Goal: Use online tool/utility: Utilize a website feature to perform a specific function

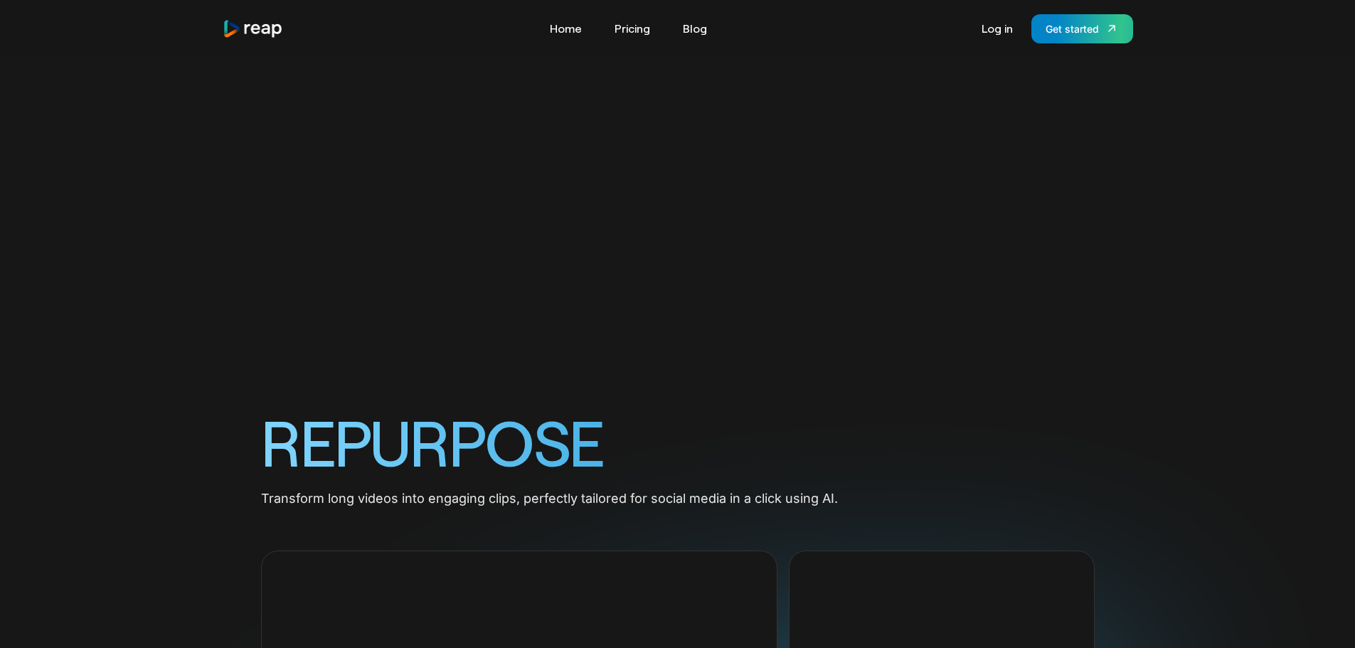
scroll to position [1008, 0]
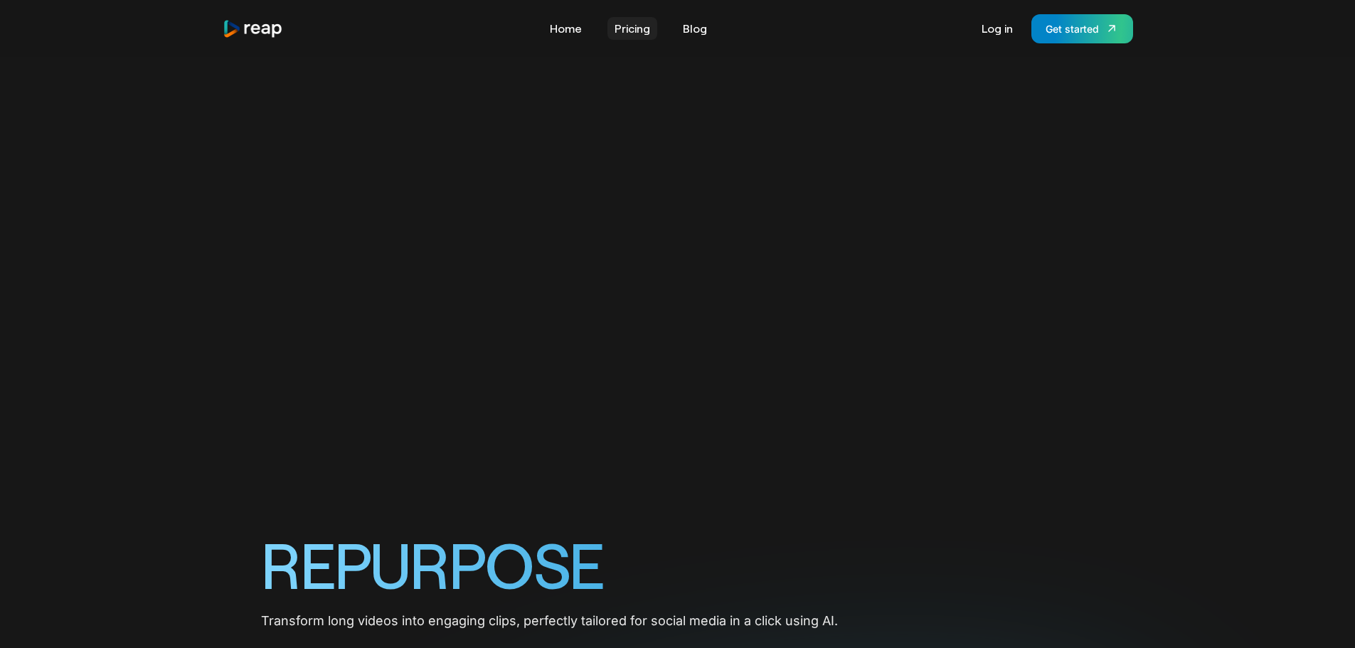
click at [627, 23] on link "Pricing" at bounding box center [632, 28] width 50 height 23
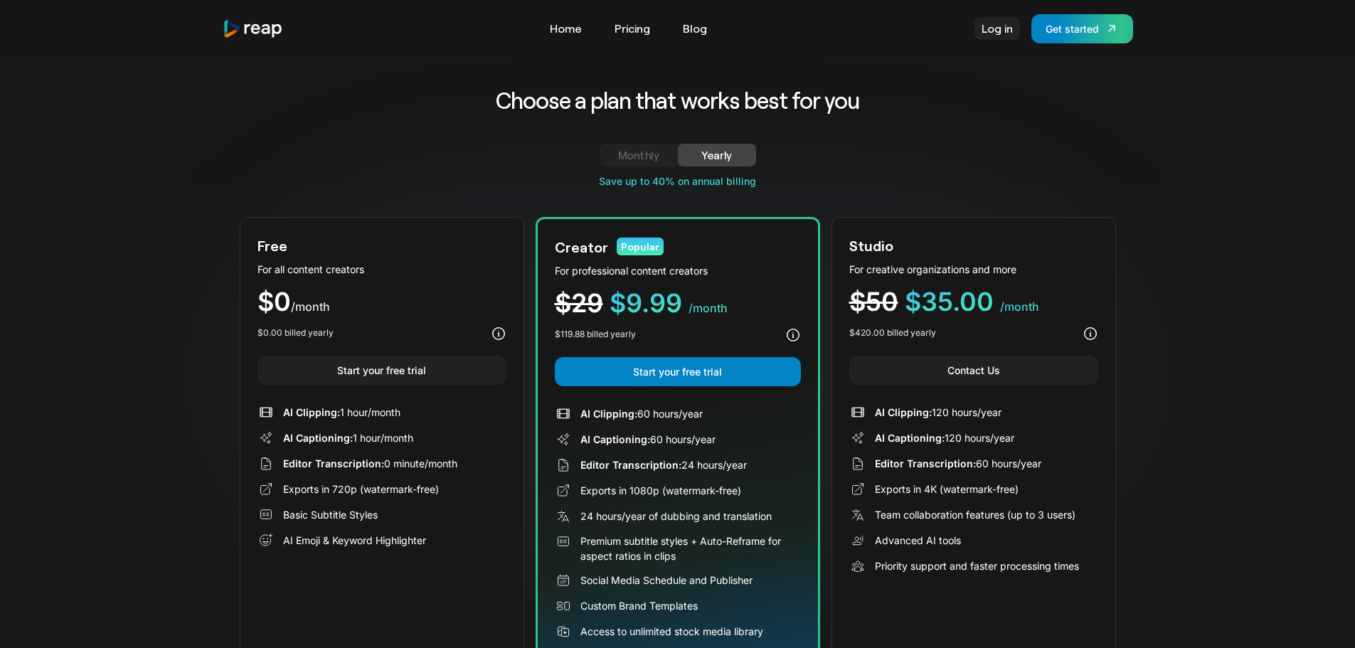
click at [1007, 30] on link "Log in" at bounding box center [997, 28] width 46 height 23
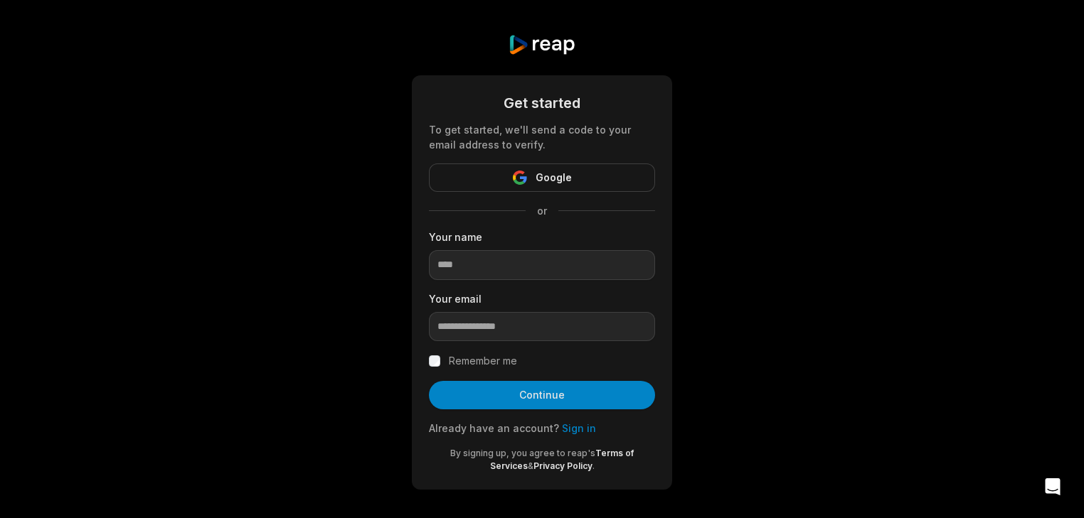
click at [556, 178] on span "Google" at bounding box center [553, 177] width 36 height 17
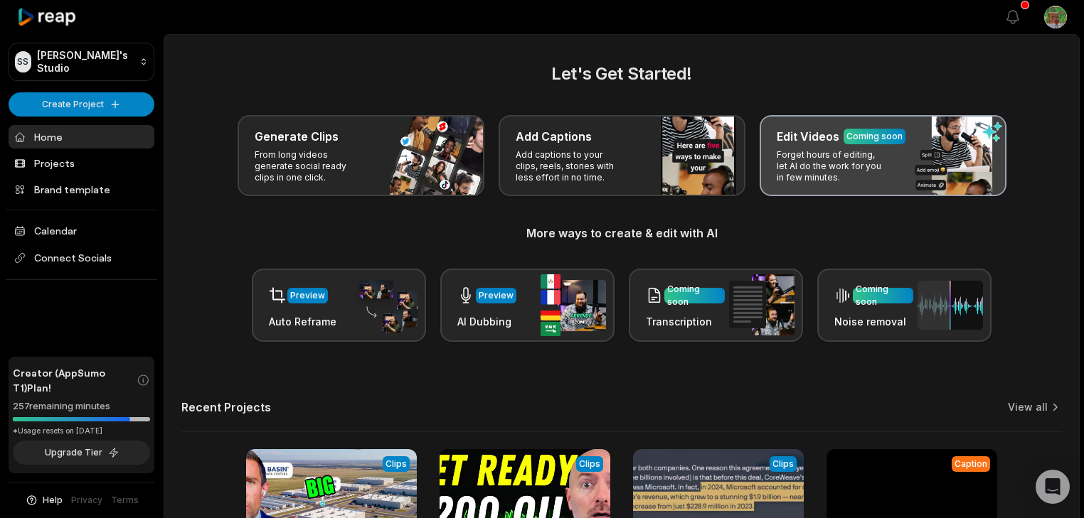
click at [858, 149] on p "Forget hours of editing, let AI do the work for you in few minutes." at bounding box center [831, 166] width 110 height 34
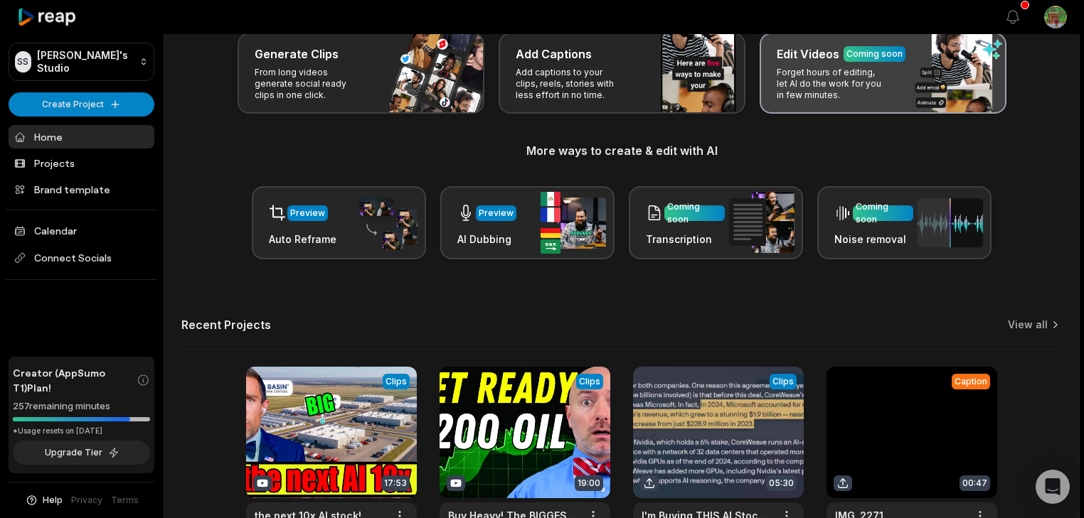
scroll to position [114, 0]
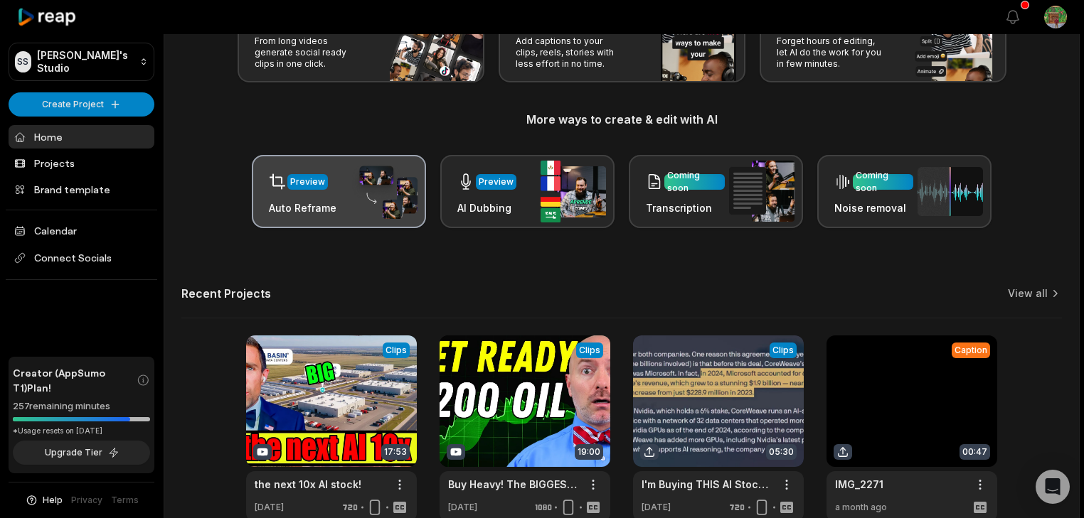
click at [292, 190] on div "Preview" at bounding box center [303, 181] width 68 height 29
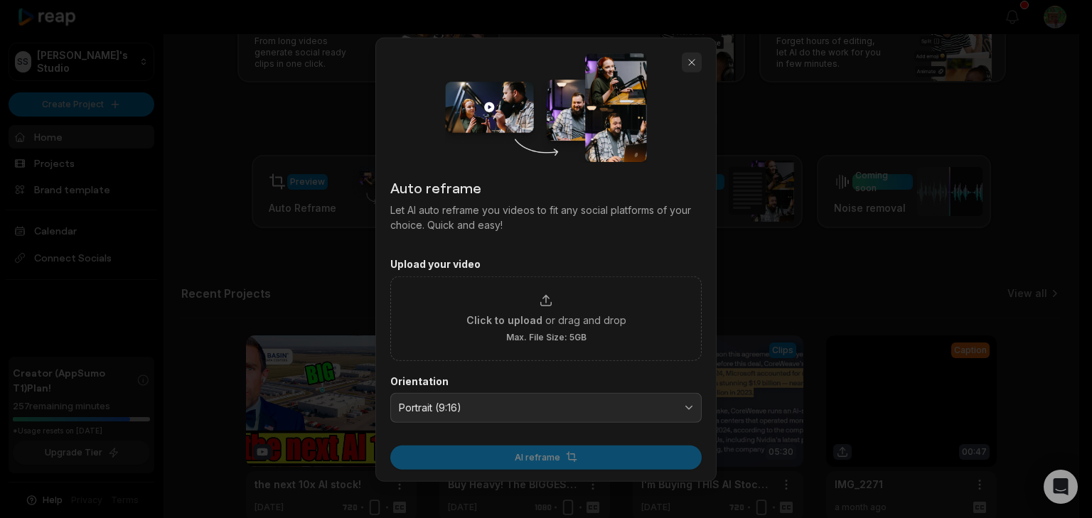
click at [689, 58] on button "button" at bounding box center [692, 62] width 20 height 20
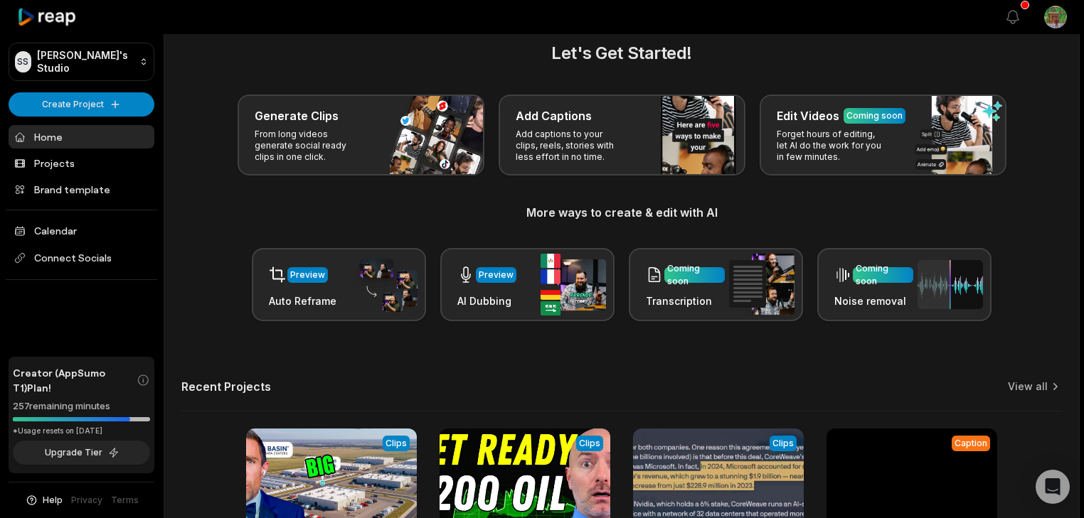
scroll to position [0, 0]
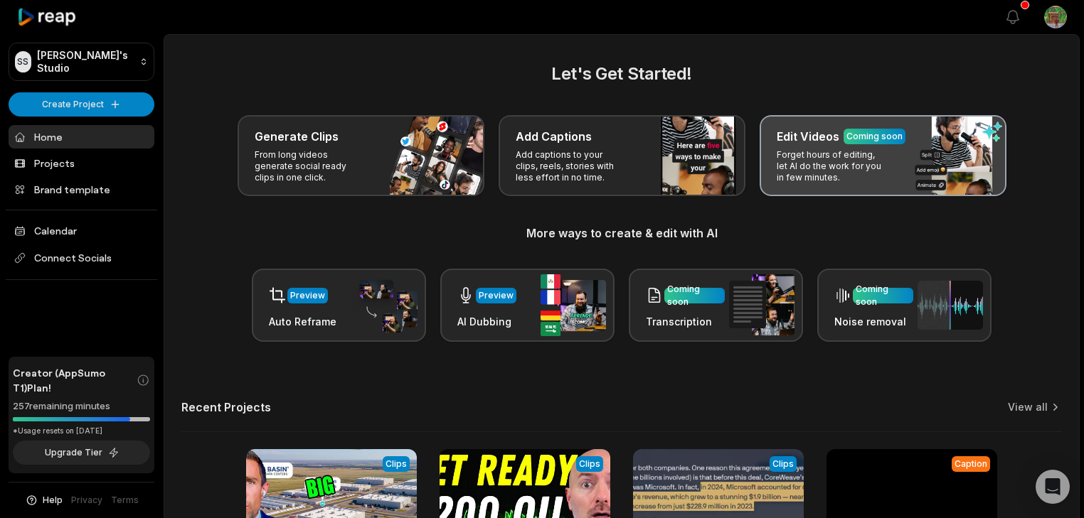
click at [913, 159] on div "Edit Videos Coming soon Forget hours of editing, let AI do the work for you in …" at bounding box center [882, 155] width 247 height 81
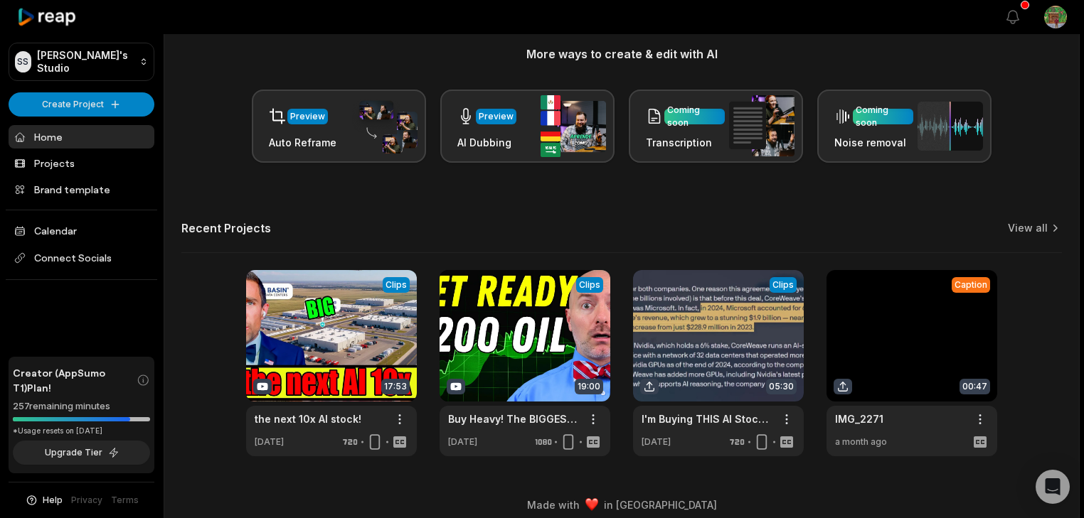
scroll to position [191, 0]
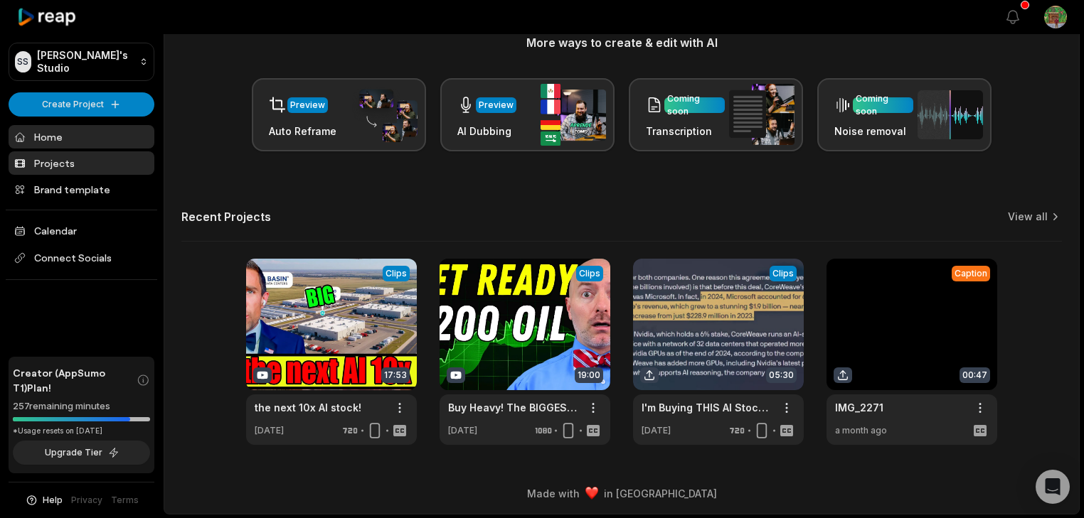
click at [71, 162] on link "Projects" at bounding box center [82, 162] width 146 height 23
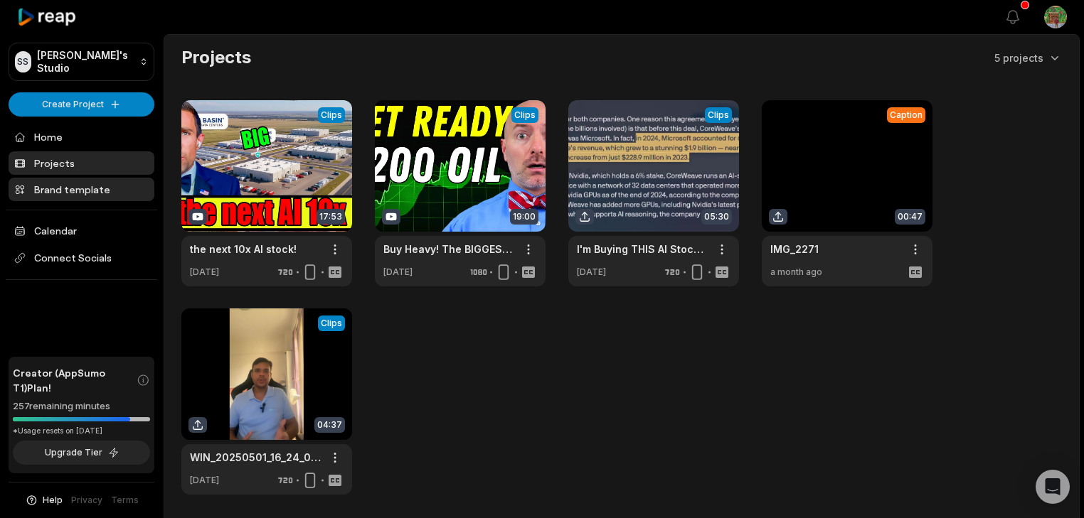
click at [80, 190] on link "Brand template" at bounding box center [82, 189] width 146 height 23
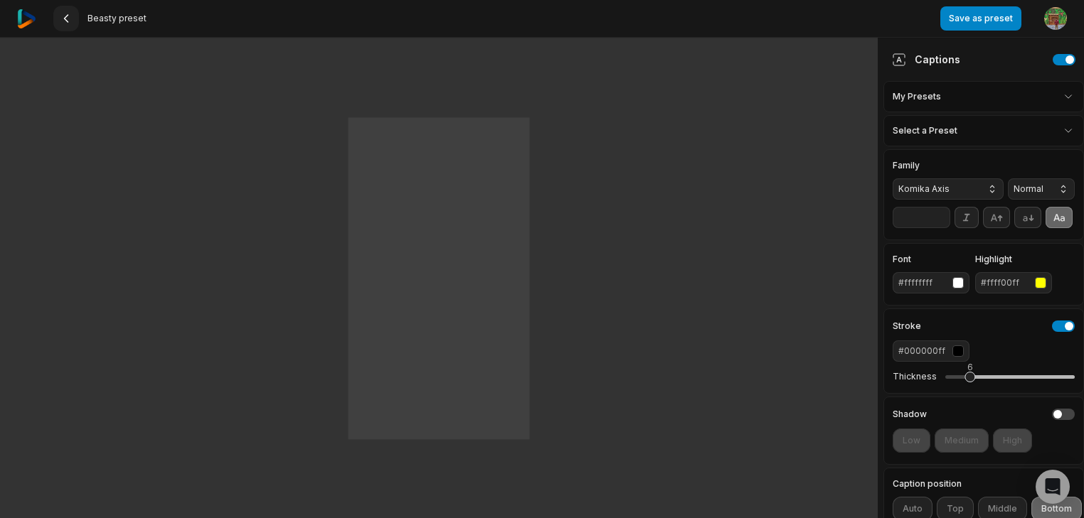
click at [68, 16] on icon at bounding box center [65, 18] width 11 height 11
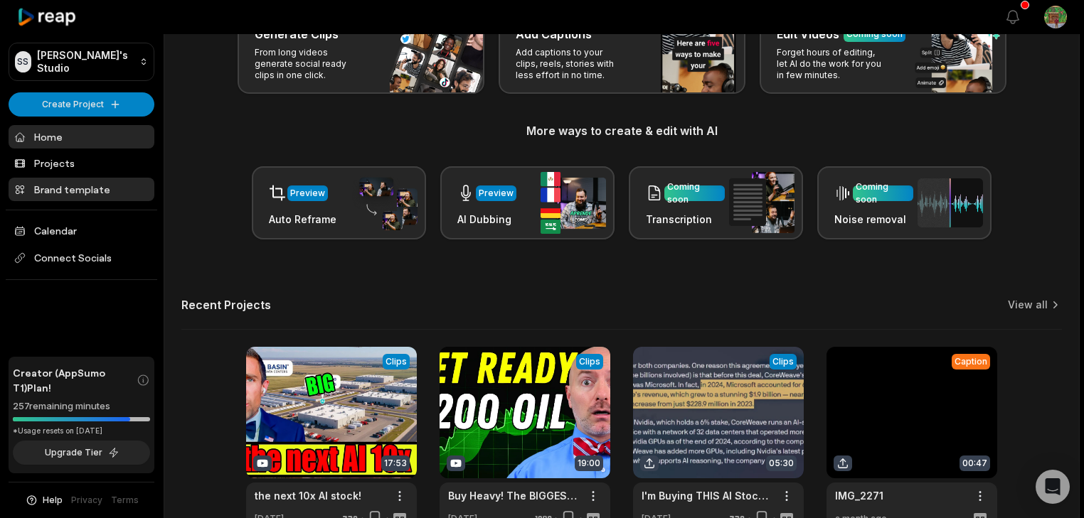
scroll to position [114, 0]
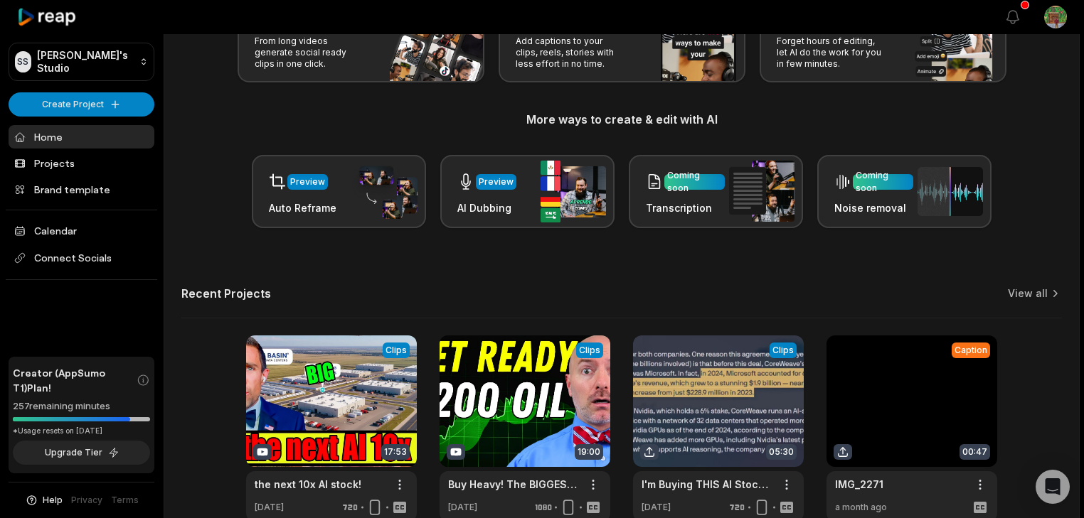
drag, startPoint x: 114, startPoint y: 409, endPoint x: 0, endPoint y: 409, distance: 113.8
click at [0, 409] on div "SS Shivam's Studio Create Project Home Projects Brand template Calendar Connect…" at bounding box center [82, 259] width 164 height 518
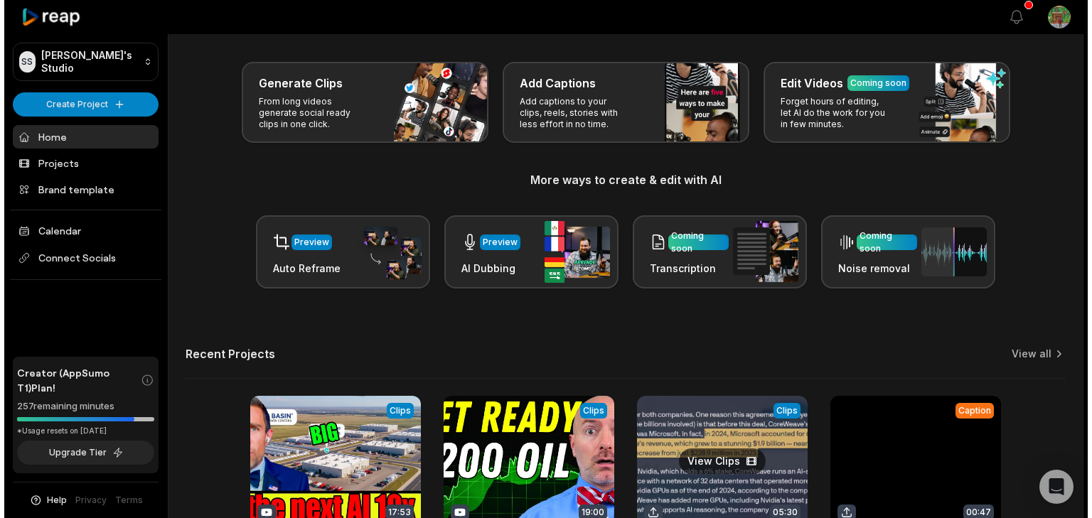
scroll to position [20, 0]
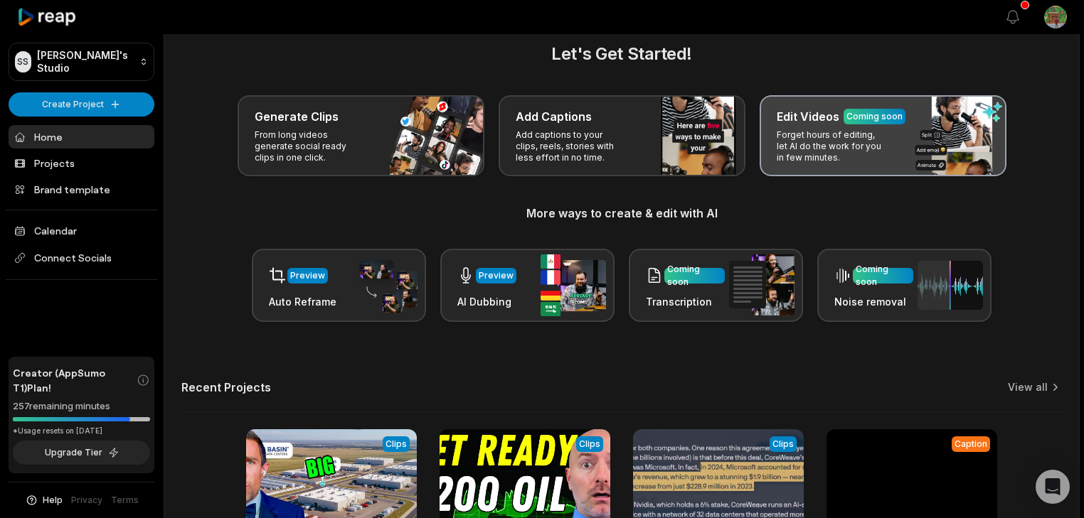
click at [818, 137] on p "Forget hours of editing, let AI do the work for you in few minutes." at bounding box center [831, 146] width 110 height 34
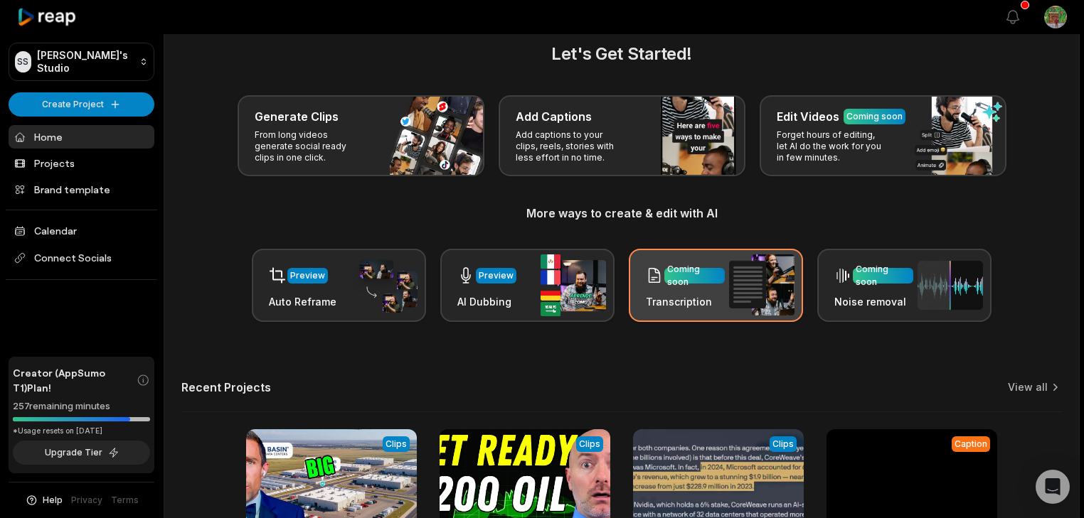
click at [734, 259] on img at bounding box center [761, 285] width 65 height 61
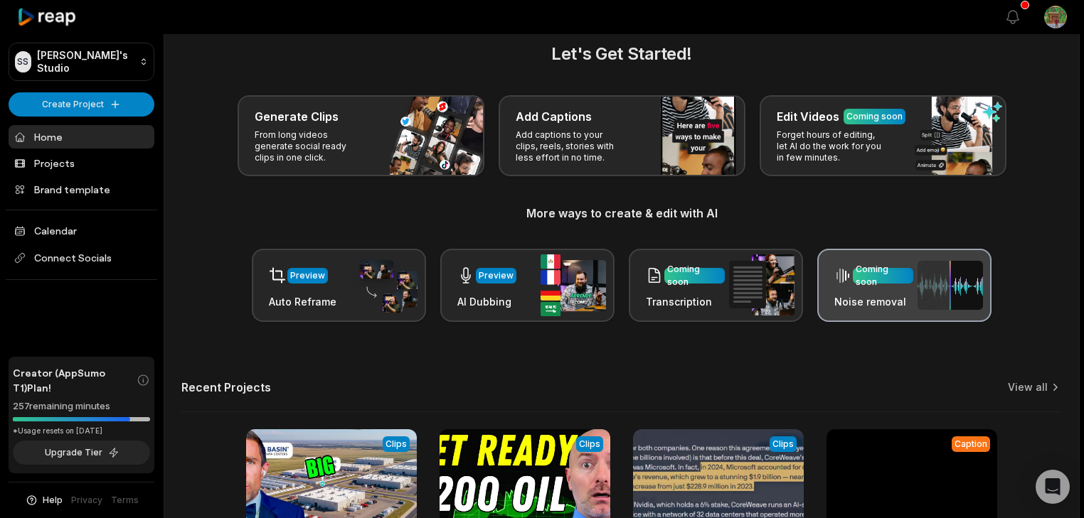
click at [922, 296] on img at bounding box center [949, 285] width 65 height 49
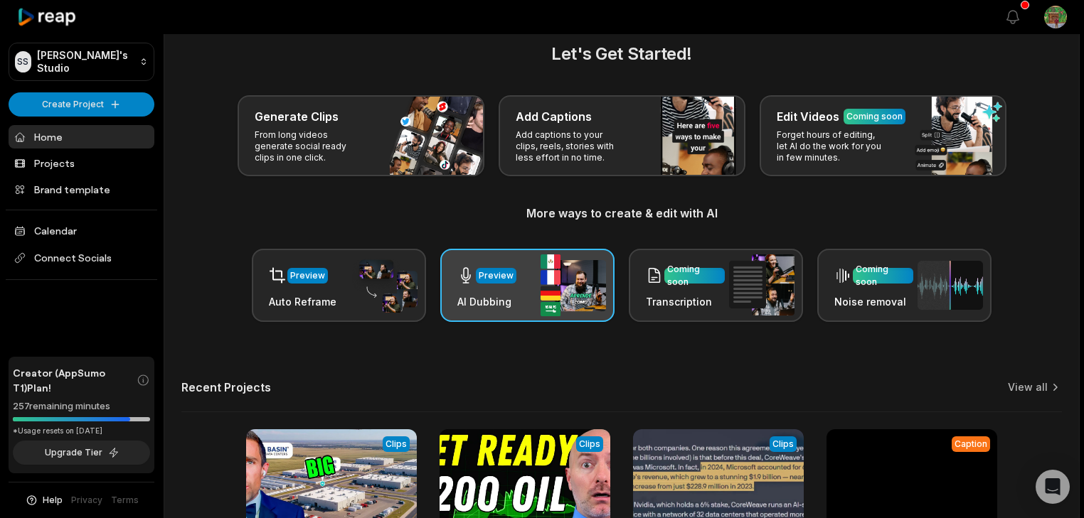
click at [503, 258] on div "Preview AI Dubbing" at bounding box center [527, 285] width 174 height 73
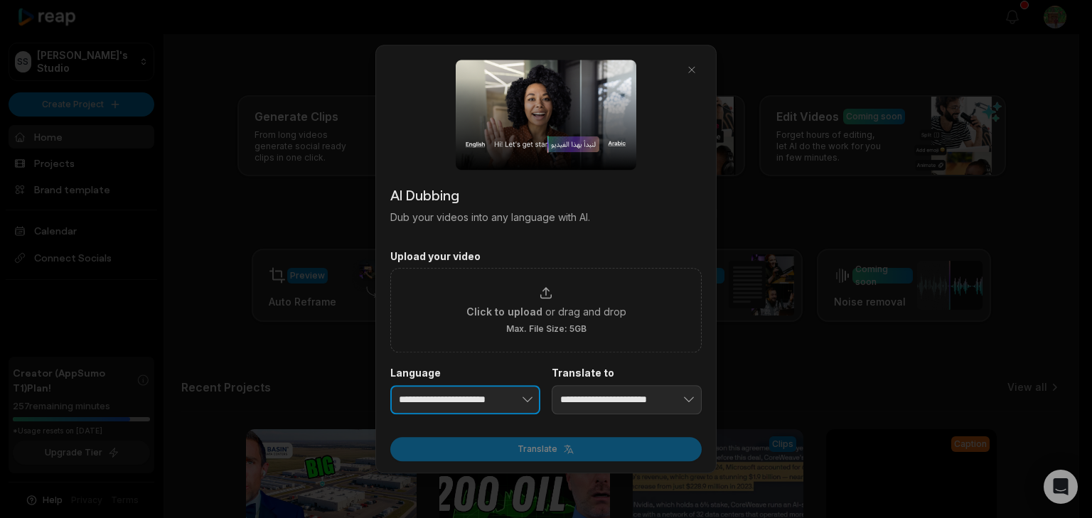
click at [507, 396] on button "button" at bounding box center [506, 400] width 70 height 30
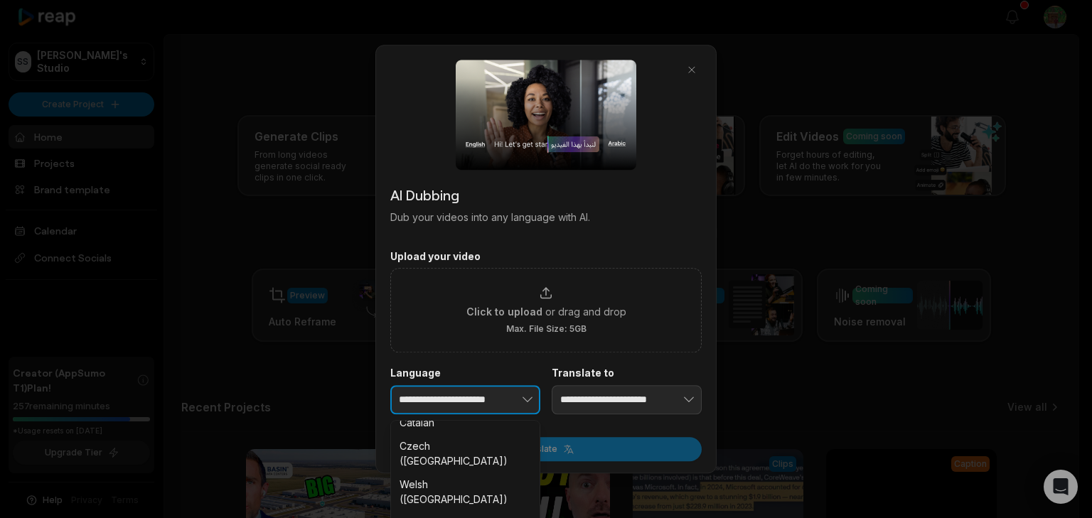
scroll to position [967, 0]
type input "**********"
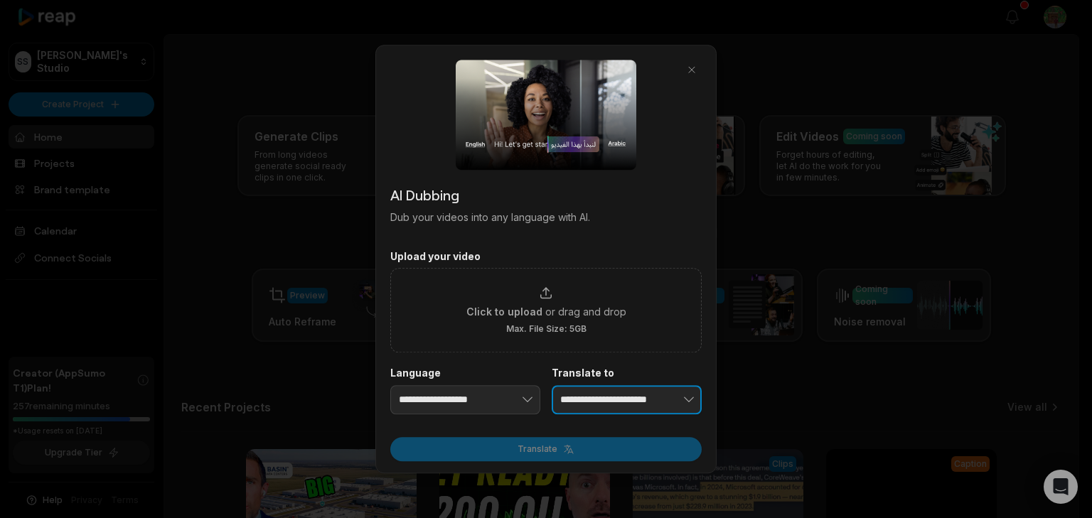
click at [680, 398] on button "button" at bounding box center [667, 400] width 70 height 30
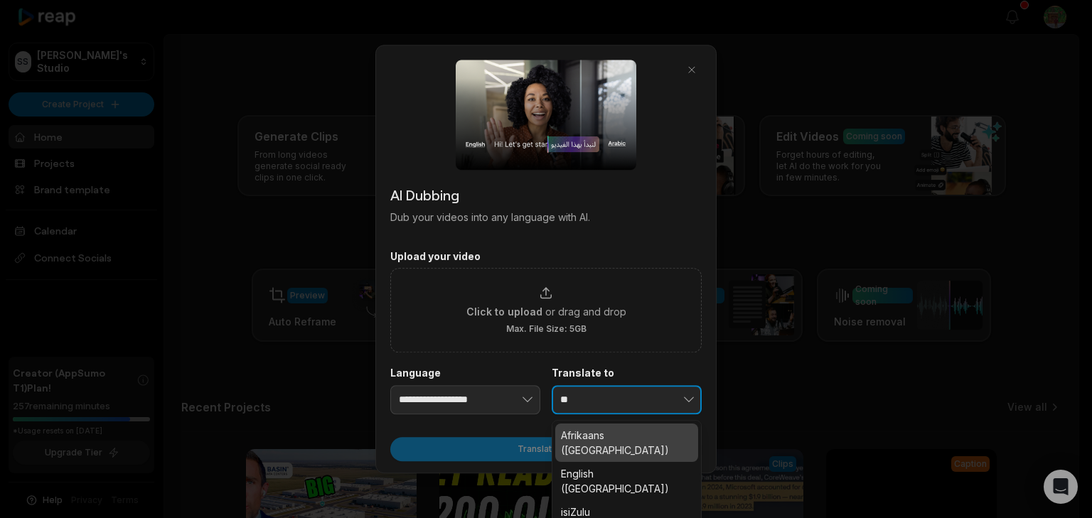
type input "*"
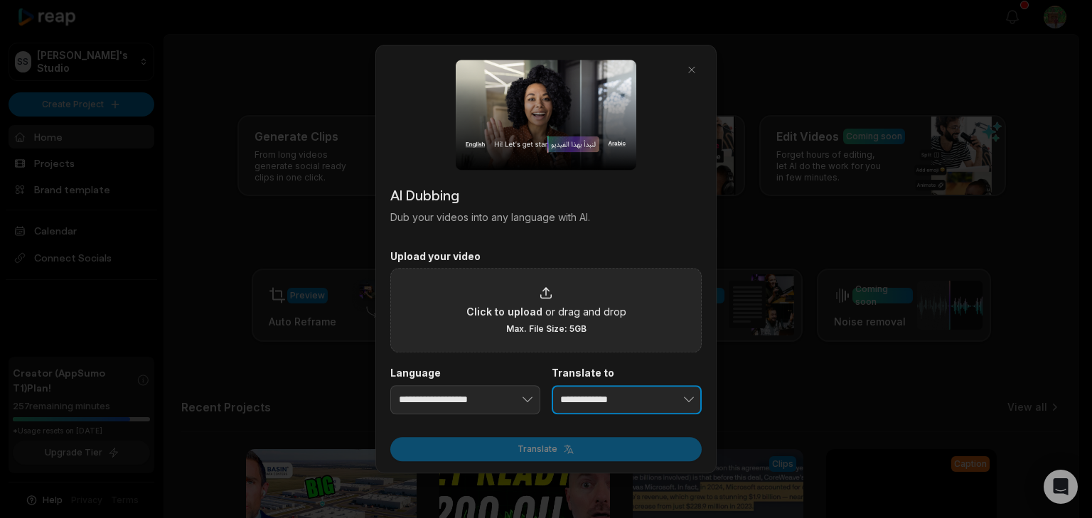
type input "**********"
click at [558, 313] on span "or drag and drop" at bounding box center [585, 311] width 81 height 15
click at [0, 0] on input "Click to upload or drag and drop Max. File Size: 5GB" at bounding box center [0, 0] width 0 height 0
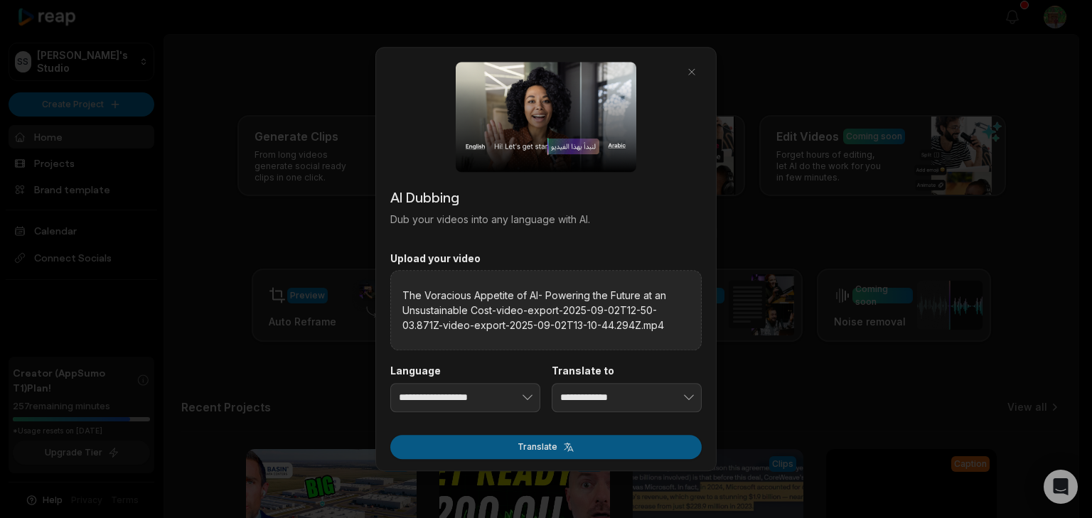
click at [623, 440] on button "Translate" at bounding box center [545, 447] width 311 height 24
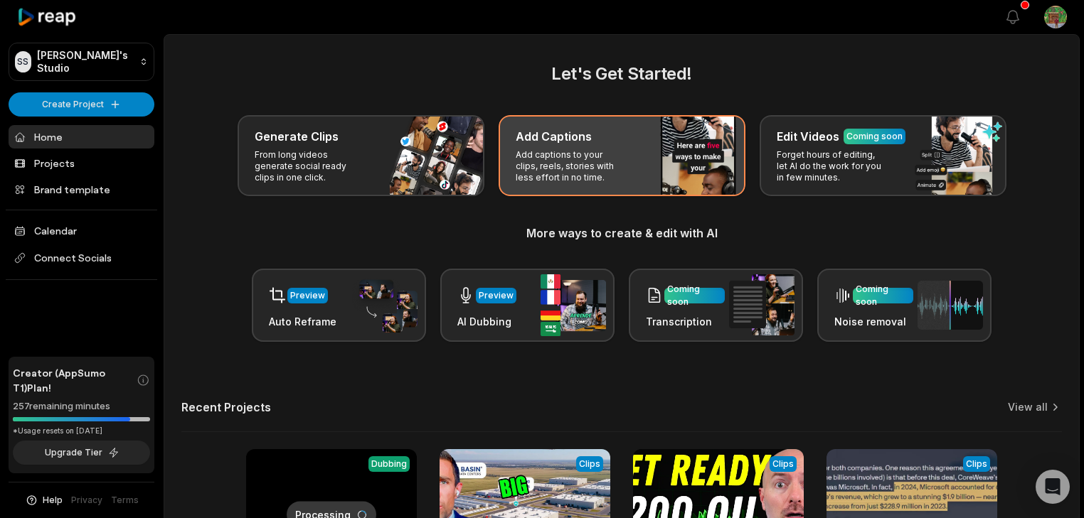
click at [587, 173] on p "Add captions to your clips, reels, stories with less effort in no time." at bounding box center [571, 166] width 110 height 34
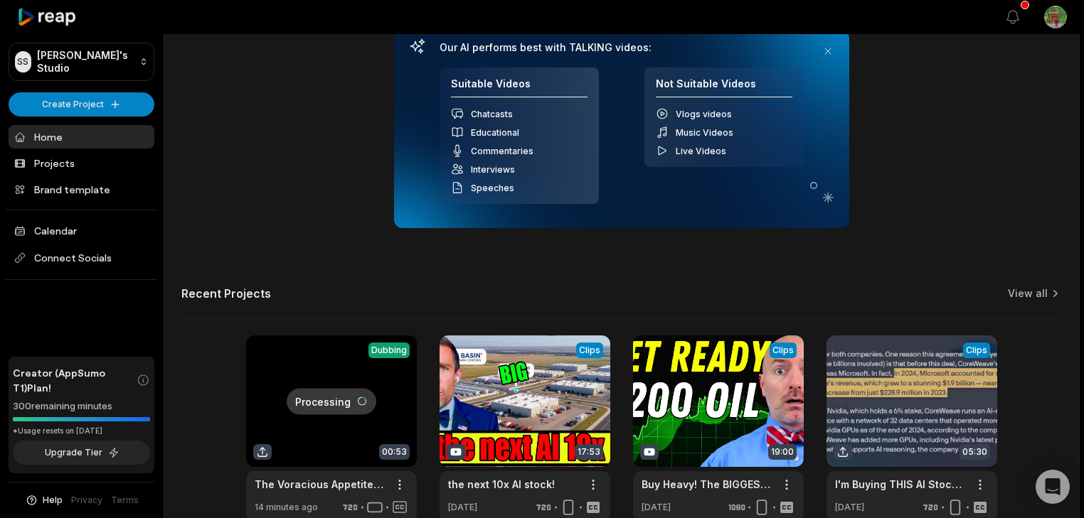
scroll to position [533, 0]
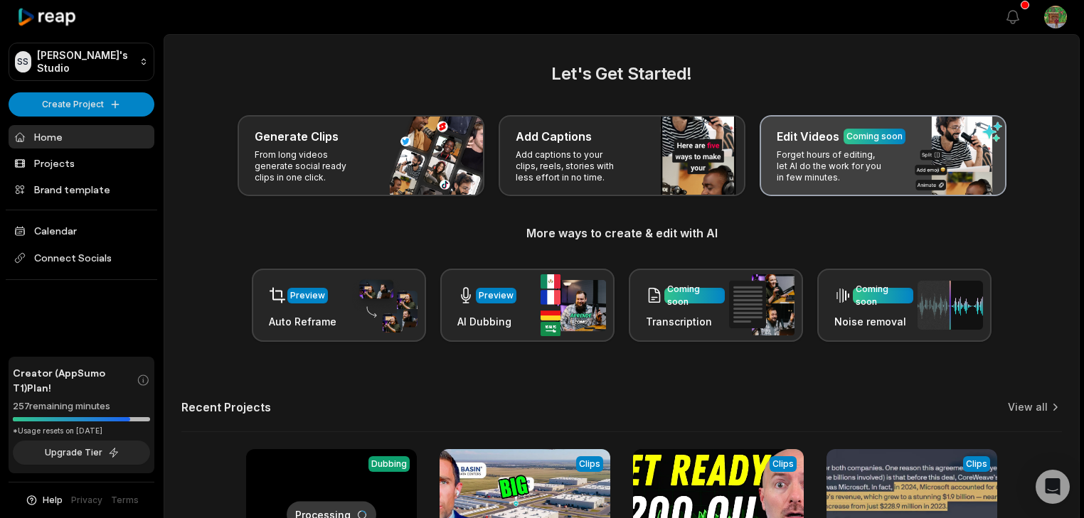
click at [853, 151] on p "Forget hours of editing, let AI do the work for you in few minutes." at bounding box center [831, 166] width 110 height 34
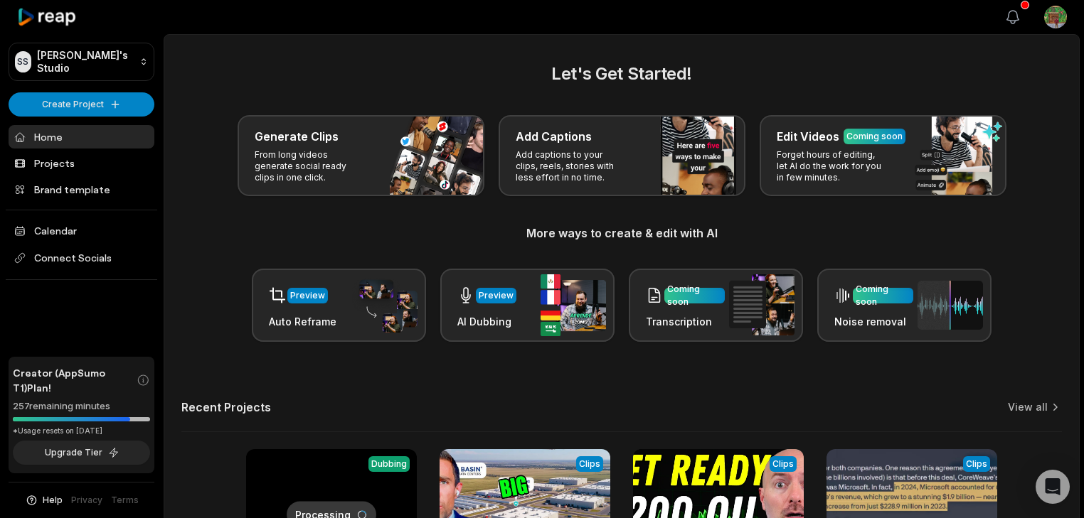
click at [1011, 15] on icon "button" at bounding box center [1012, 17] width 17 height 17
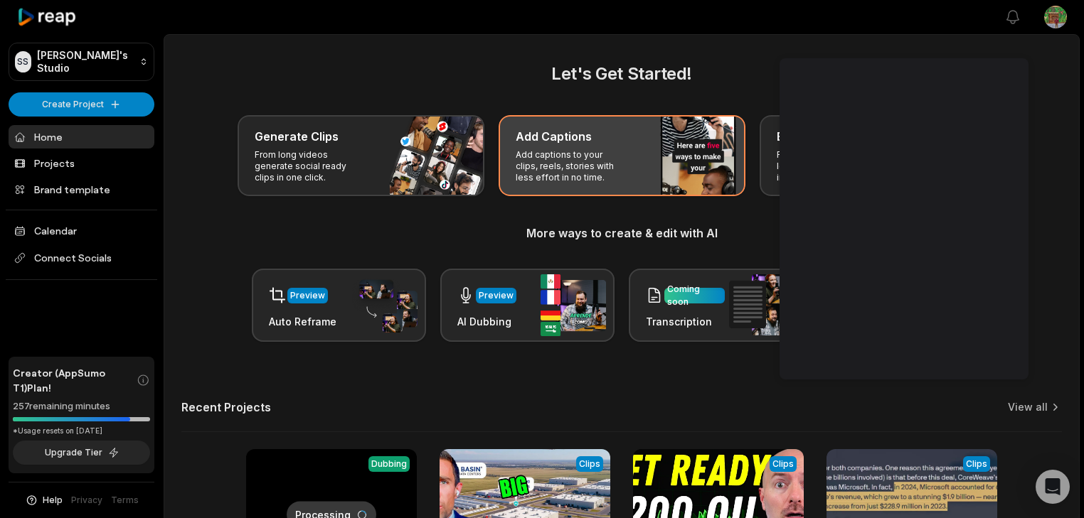
drag, startPoint x: 633, startPoint y: 196, endPoint x: 621, endPoint y: 178, distance: 20.9
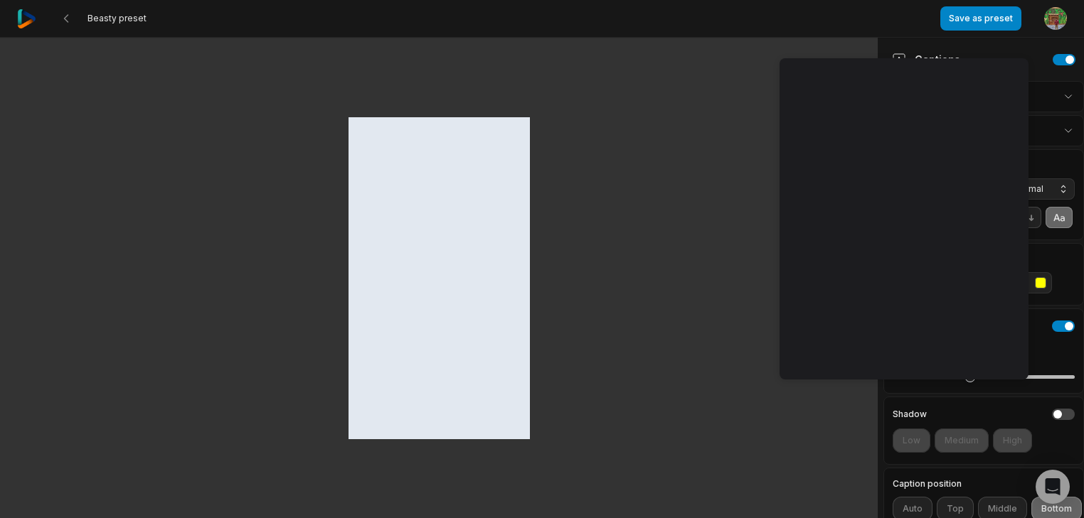
click at [219, 46] on div at bounding box center [438, 278] width 877 height 481
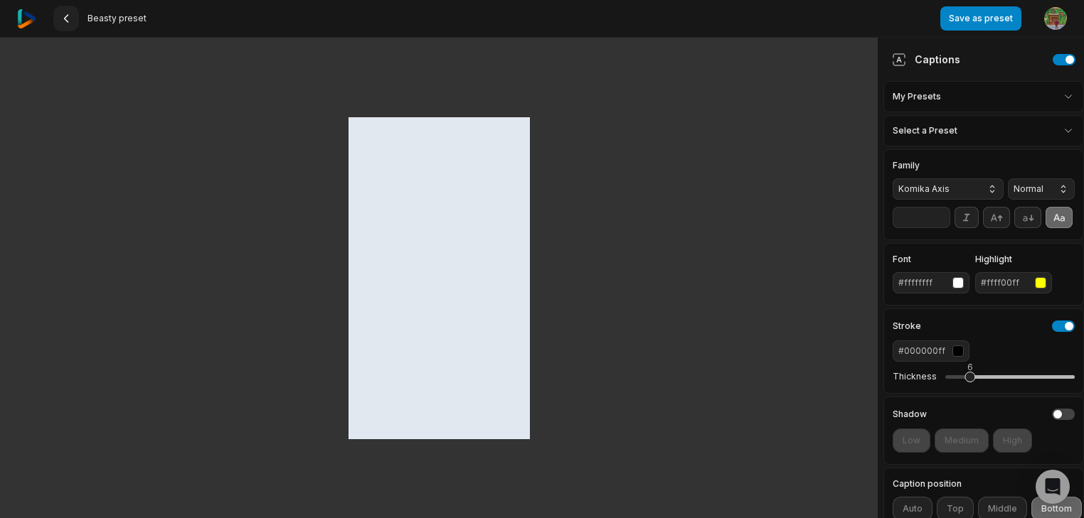
click at [78, 12] on button at bounding box center [66, 19] width 26 height 26
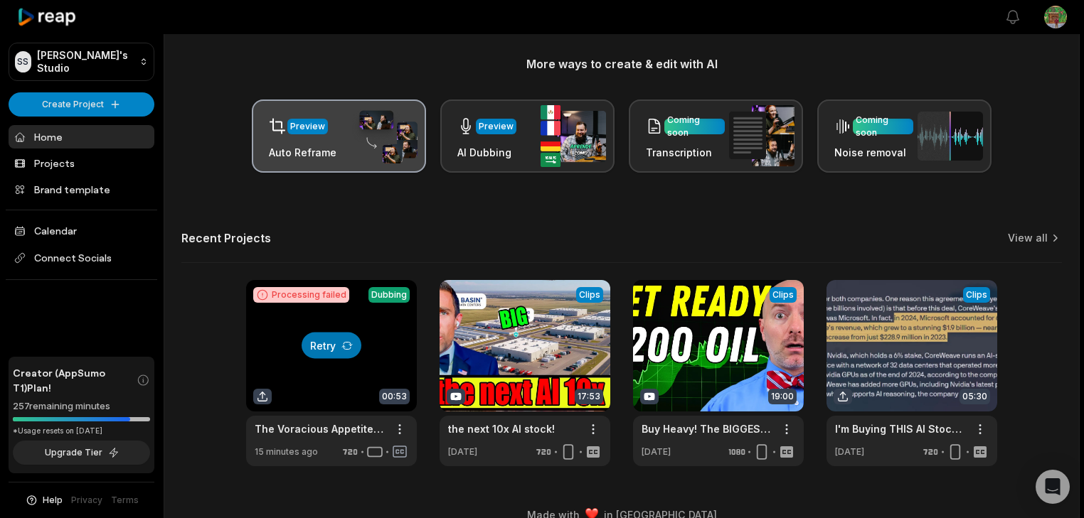
scroll to position [191, 0]
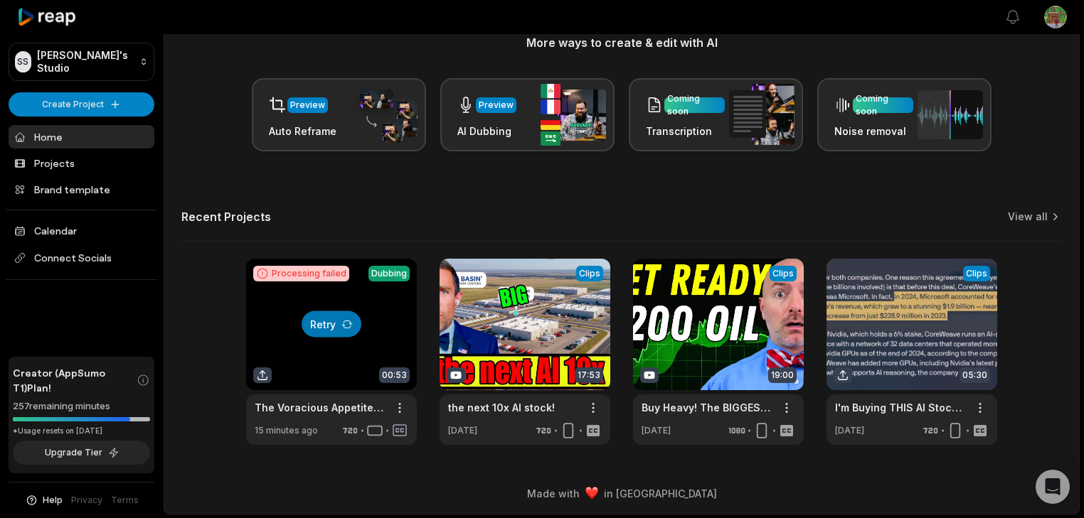
click at [370, 272] on div at bounding box center [331, 352] width 171 height 186
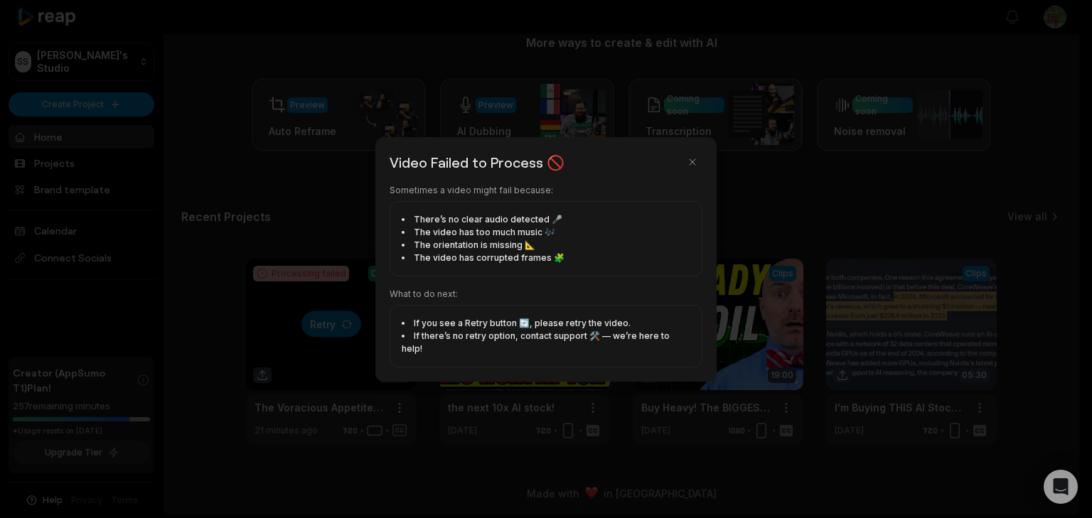
click at [305, 267] on div at bounding box center [546, 259] width 1092 height 518
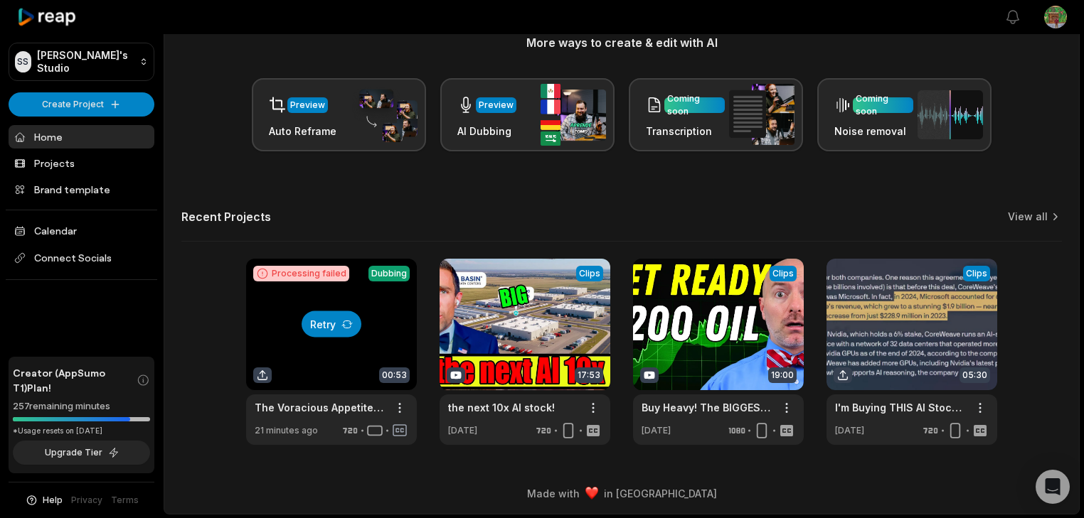
click at [333, 319] on button "Retry" at bounding box center [331, 324] width 60 height 26
click at [74, 142] on link "Home" at bounding box center [82, 136] width 146 height 23
